Goal: Find specific page/section

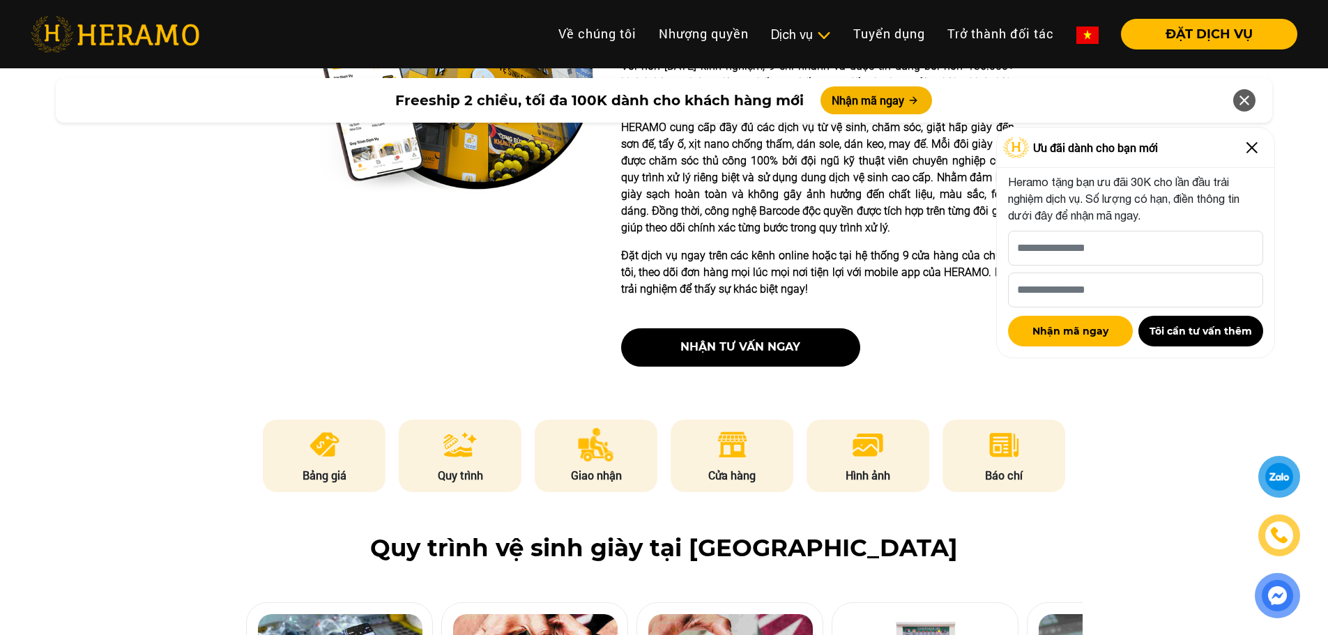
click at [1257, 145] on img at bounding box center [1252, 148] width 22 height 22
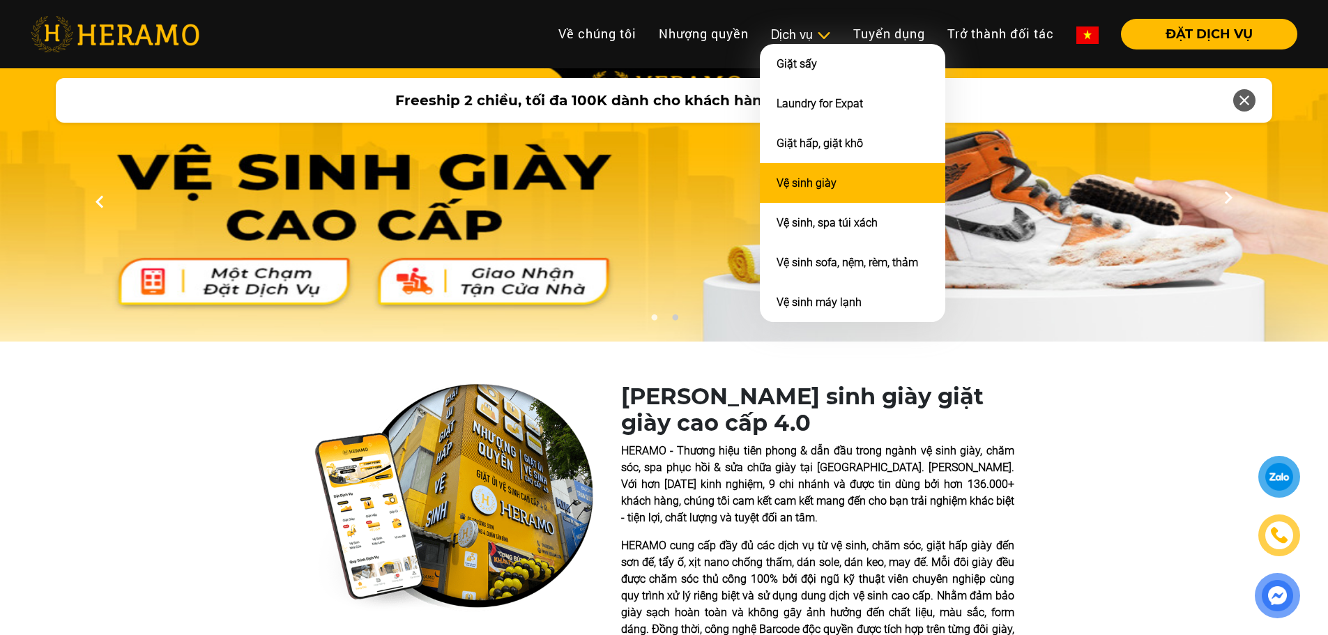
click at [835, 177] on li "Vệ sinh giày" at bounding box center [852, 183] width 185 height 40
click at [825, 175] on li "Vệ sinh giày" at bounding box center [852, 183] width 185 height 40
click at [846, 178] on li "Vệ sinh giày" at bounding box center [852, 183] width 185 height 40
click at [830, 186] on link "Vệ sinh giày" at bounding box center [807, 182] width 60 height 13
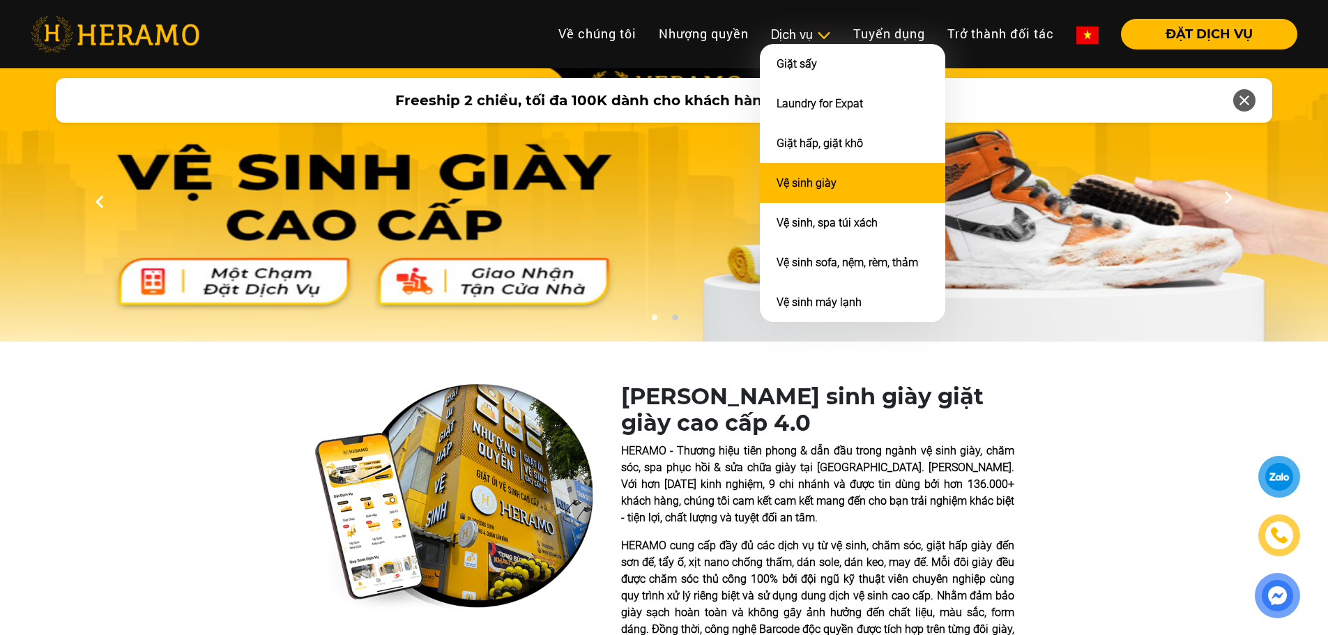
click at [830, 186] on link "Vệ sinh giày" at bounding box center [807, 182] width 60 height 13
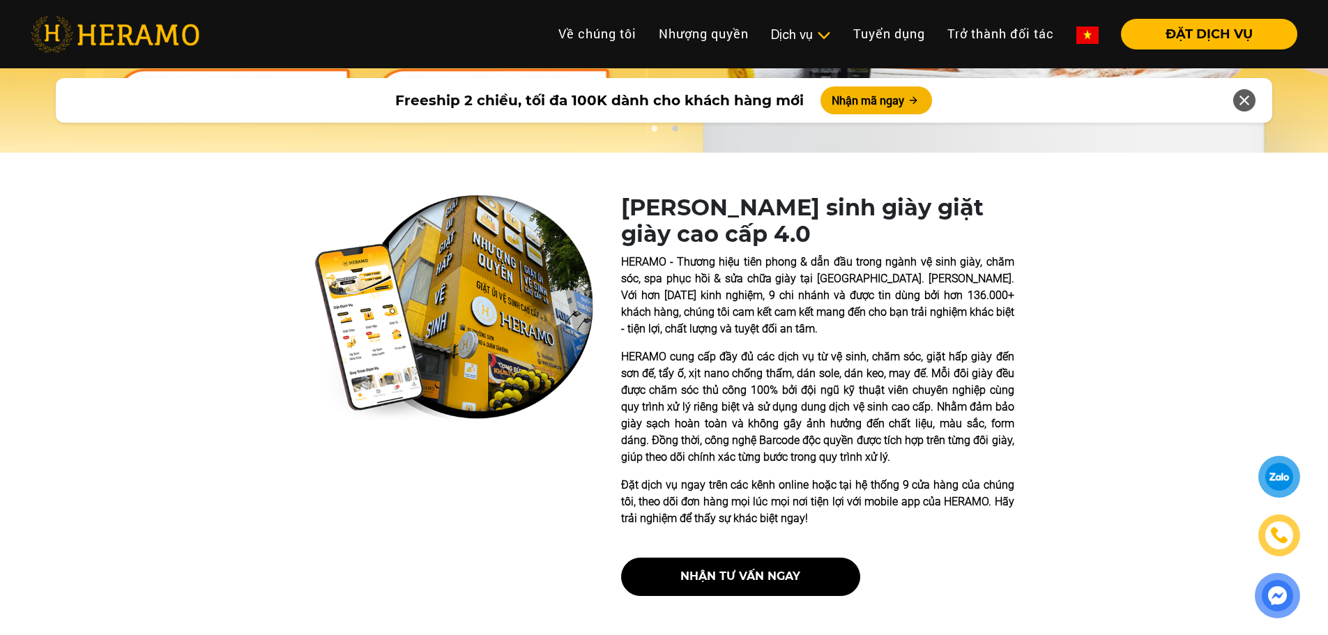
scroll to position [488, 0]
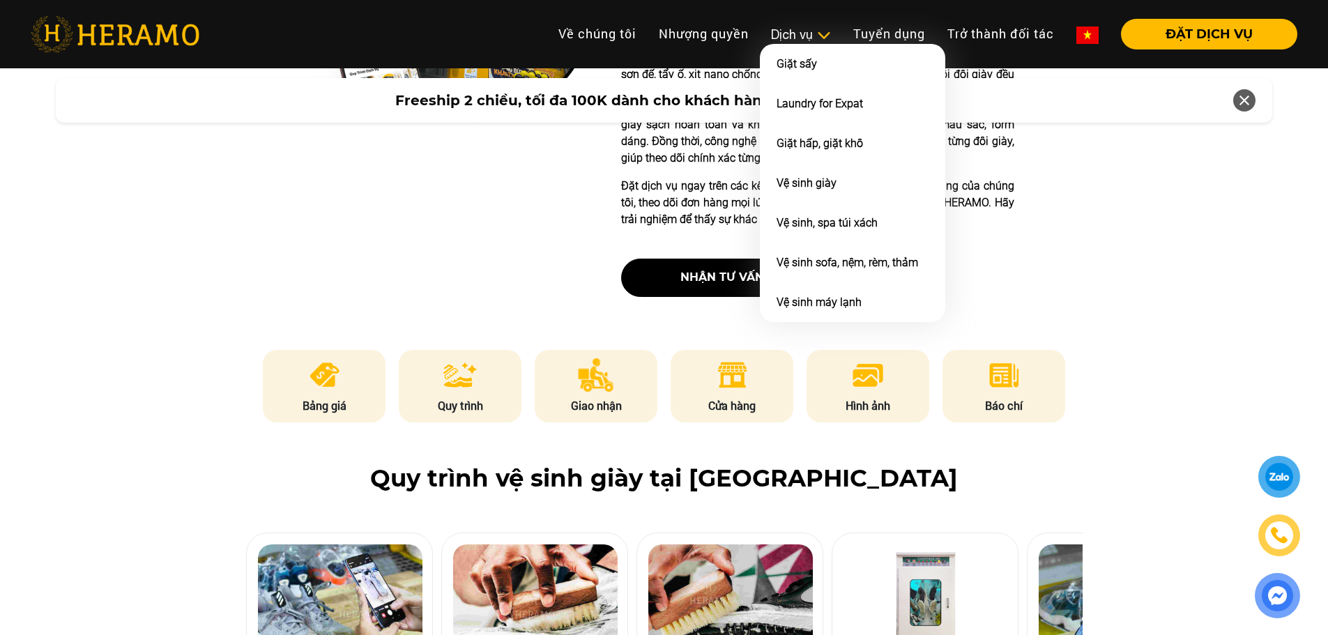
click at [804, 33] on div "Dịch vụ" at bounding box center [801, 34] width 60 height 19
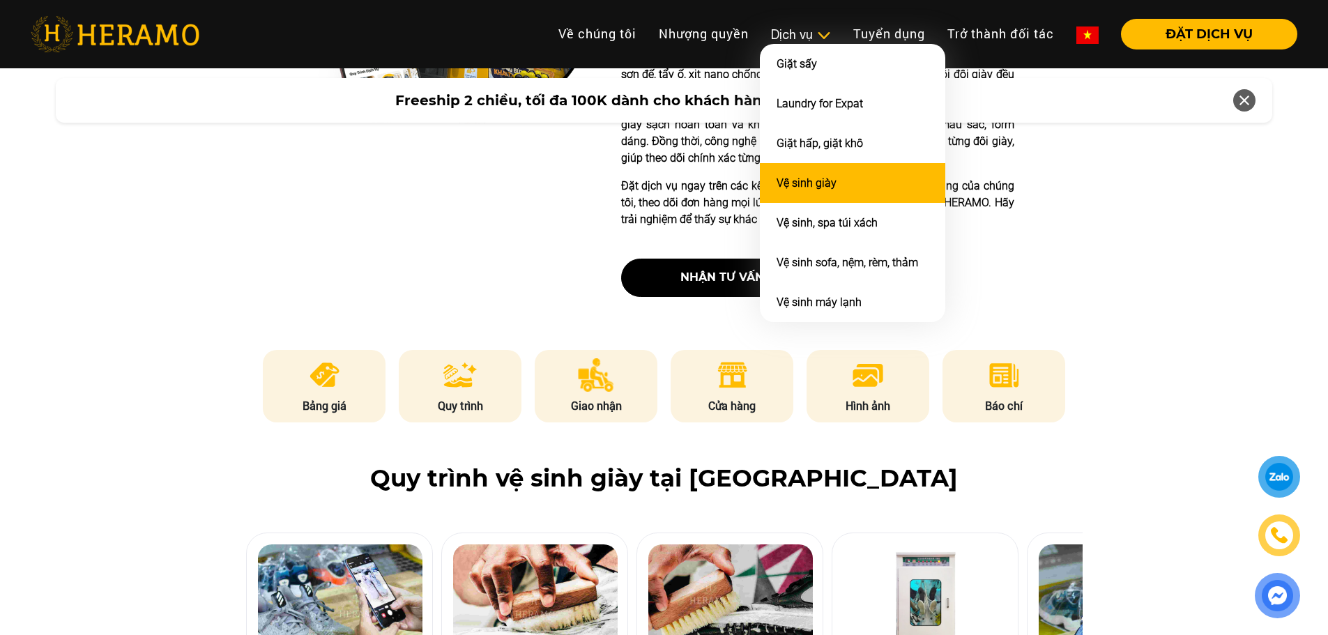
click at [816, 168] on li "Vệ sinh giày" at bounding box center [852, 183] width 185 height 40
click at [818, 183] on link "Vệ sinh giày" at bounding box center [807, 182] width 60 height 13
click at [834, 192] on li "Vệ sinh giày" at bounding box center [852, 183] width 185 height 40
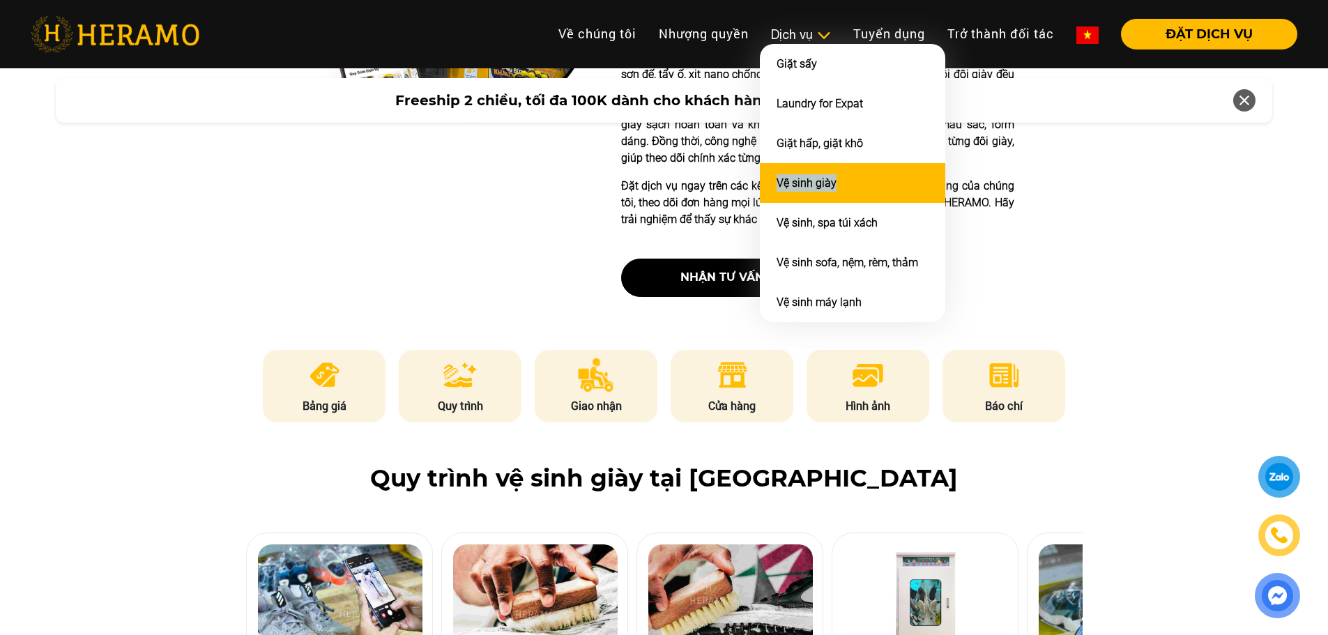
click at [834, 192] on li "Vệ sinh giày" at bounding box center [852, 183] width 185 height 40
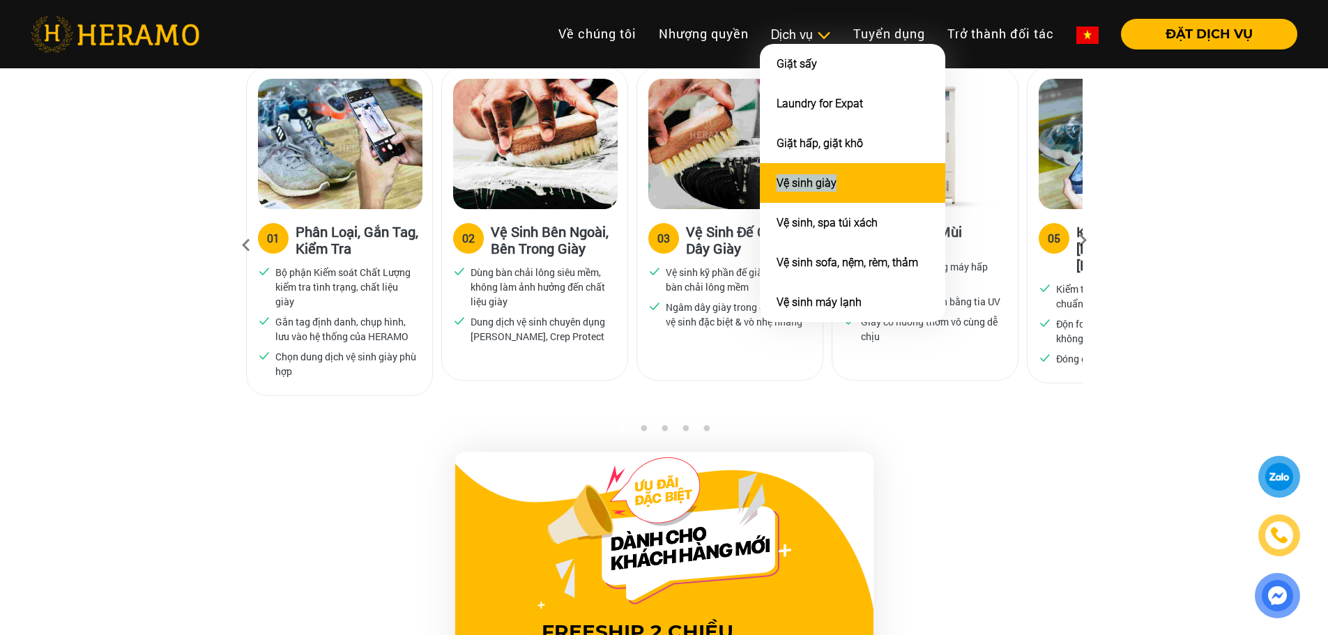
scroll to position [976, 0]
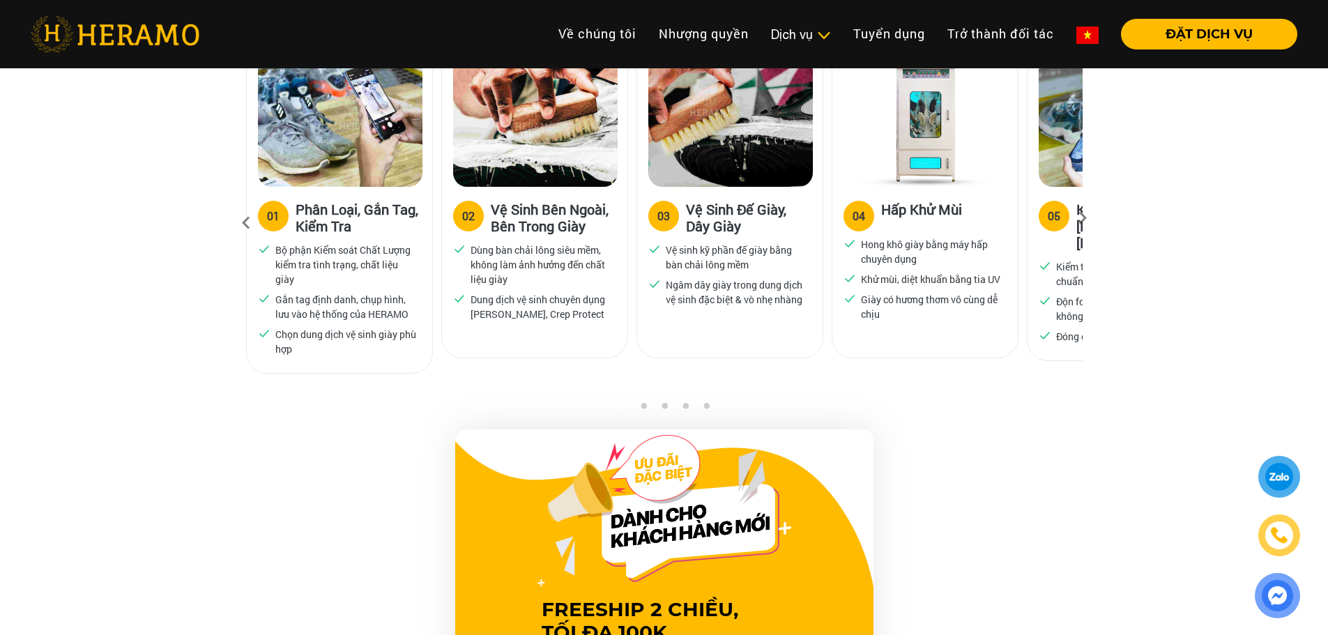
click at [1161, 288] on div "Quy trình vệ sinh giày tại [GEOGRAPHIC_DATA] 01 Phân Loại, Gắn Tag, Kiểm Tra Bộ…" at bounding box center [664, 188] width 1328 height 425
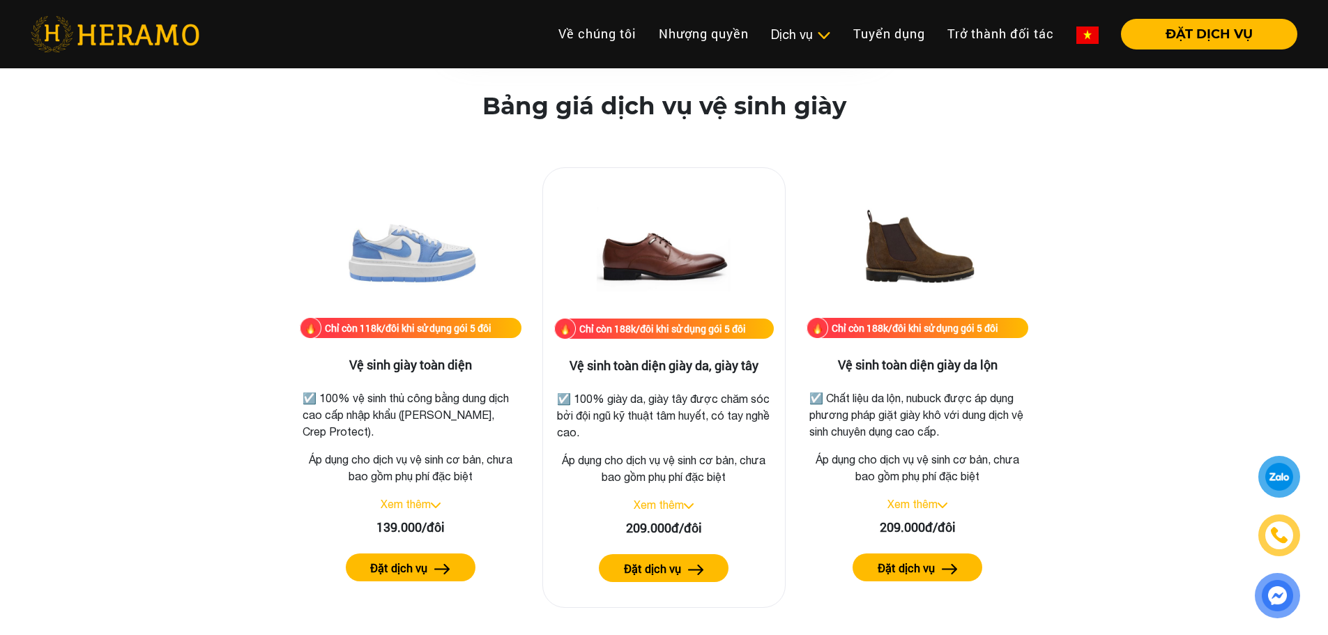
scroll to position [1882, 0]
